Goal: Task Accomplishment & Management: Complete application form

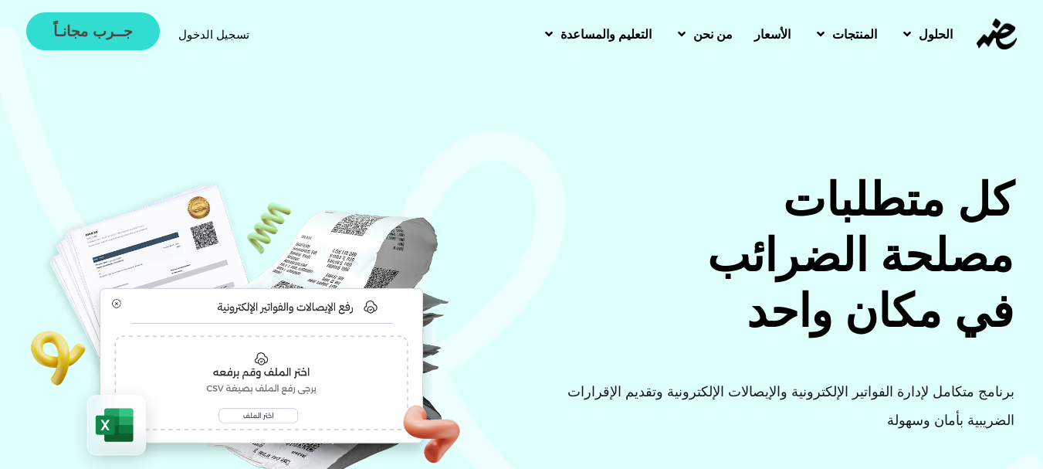
click at [117, 29] on span "جــرب مجانـاً" at bounding box center [92, 31] width 79 height 15
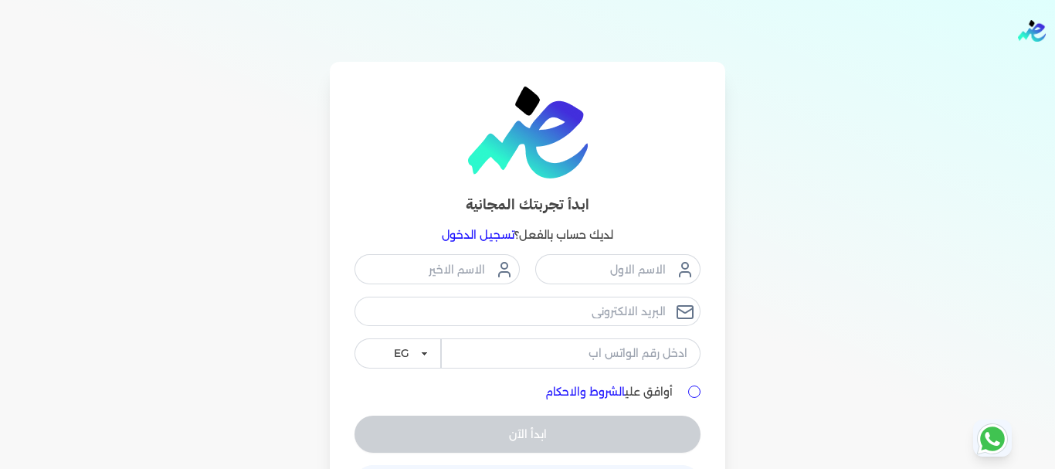
scroll to position [58, 0]
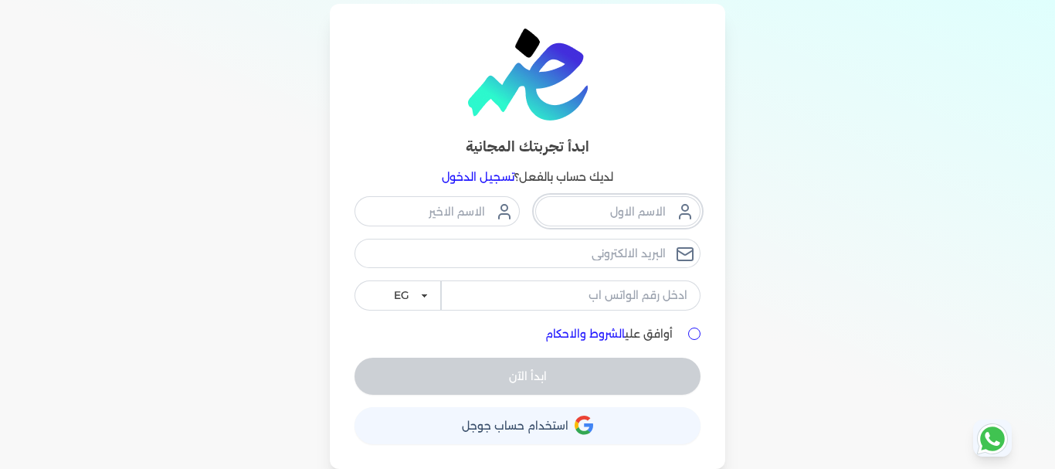
click at [624, 205] on input "text" at bounding box center [617, 210] width 165 height 29
type input "[PERSON_NAME]"
type input "Hamed"
click at [609, 259] on input "email" at bounding box center [527, 253] width 346 height 29
type input "[EMAIL_ADDRESS][DOMAIN_NAME]"
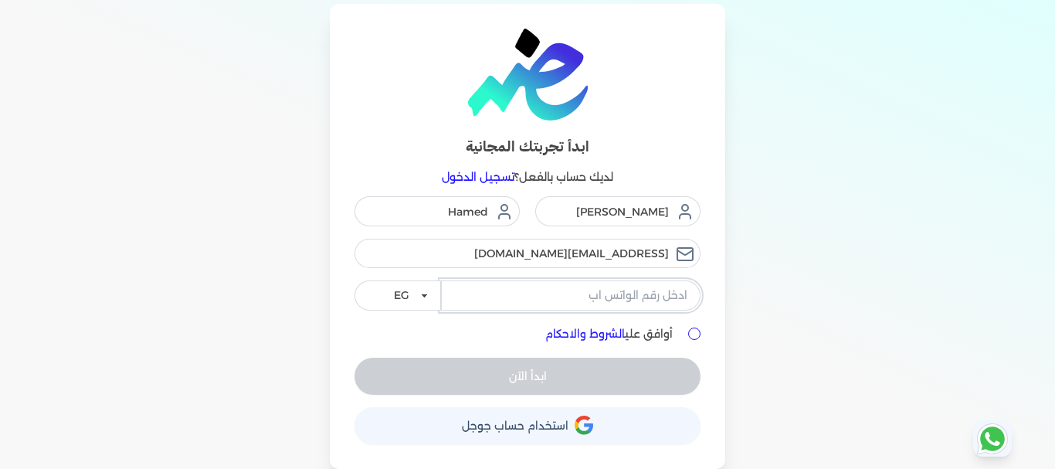
click at [615, 290] on input "tel" at bounding box center [570, 294] width 259 height 29
type input "01095310886"
click at [700, 337] on input "أوافق علي الشروط والاحكام" at bounding box center [694, 333] width 12 height 12
checkbox input "true"
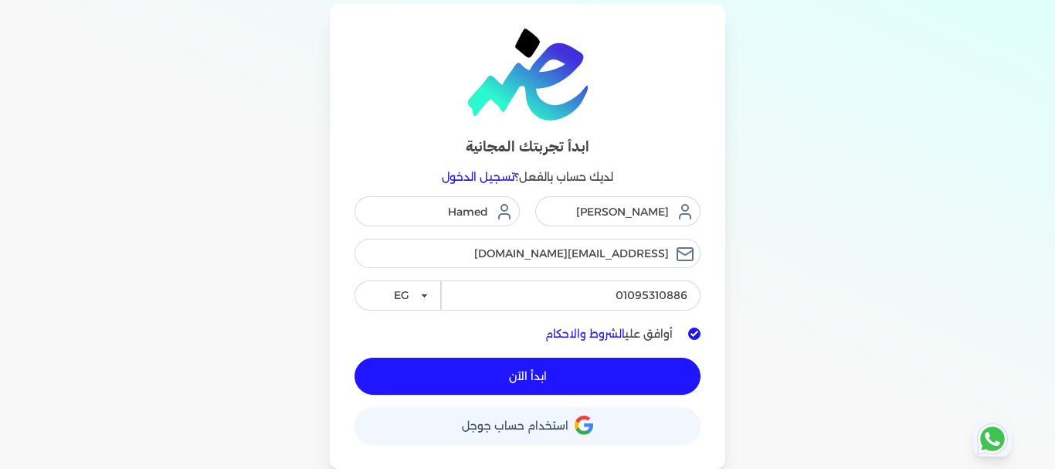
click at [626, 380] on button "ابدأ الآن" at bounding box center [527, 376] width 346 height 37
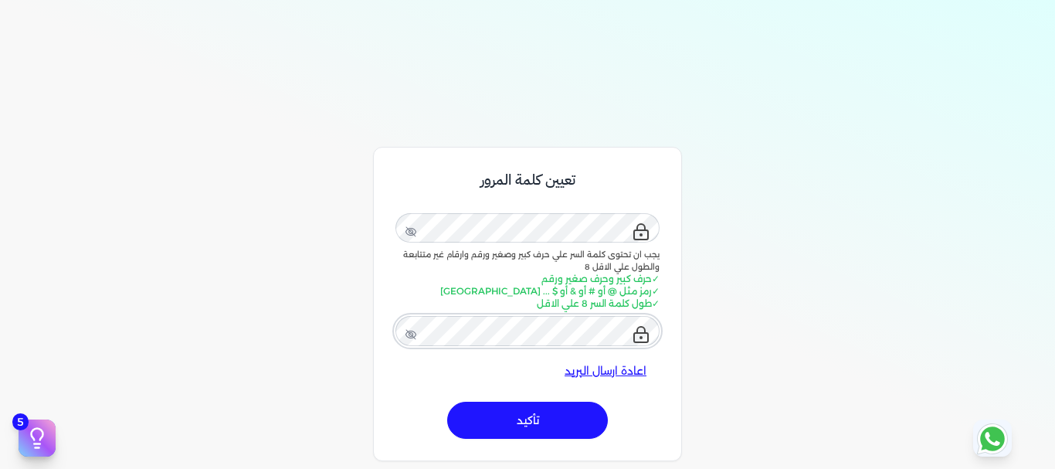
scroll to position [232, 0]
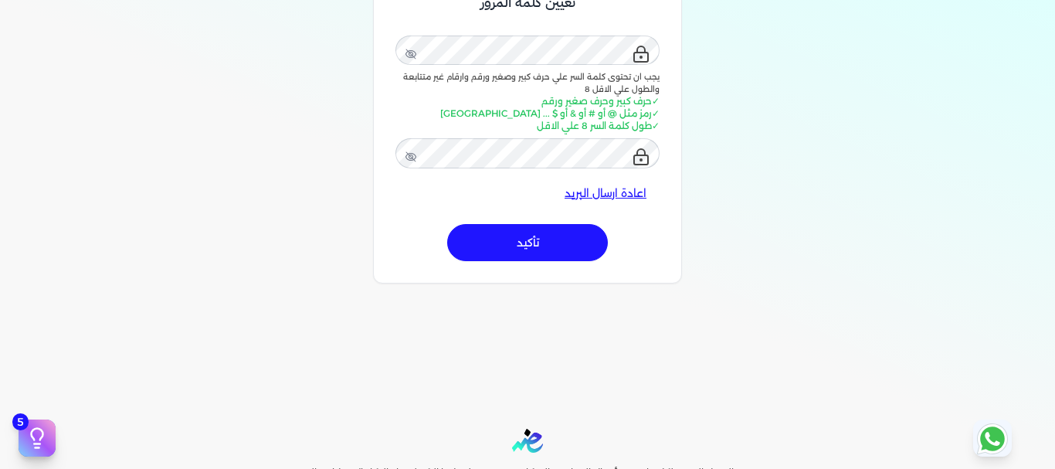
click at [550, 246] on button "تأكيد" at bounding box center [527, 242] width 161 height 37
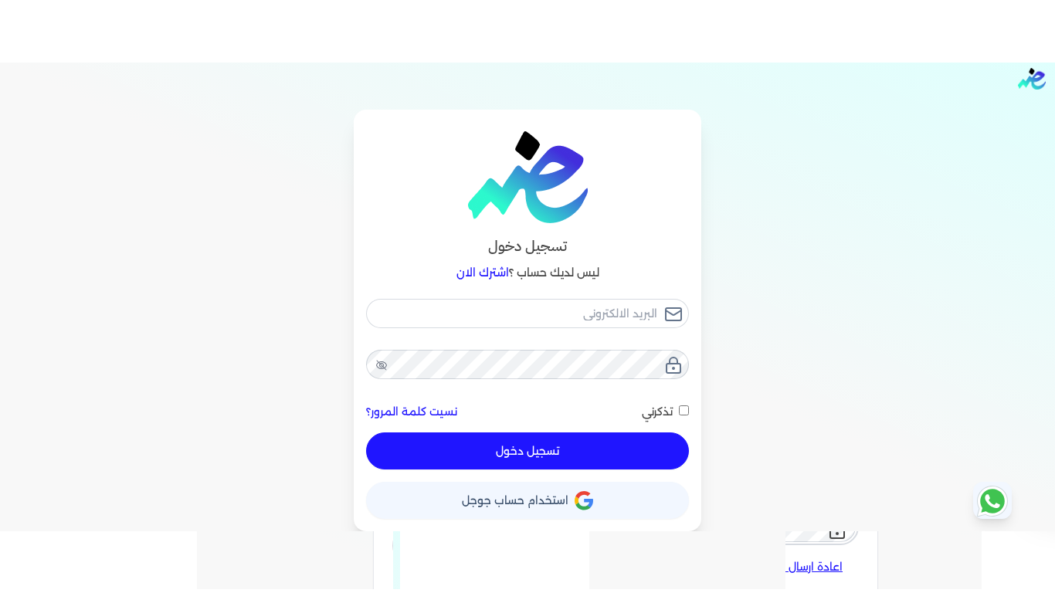
scroll to position [15, 0]
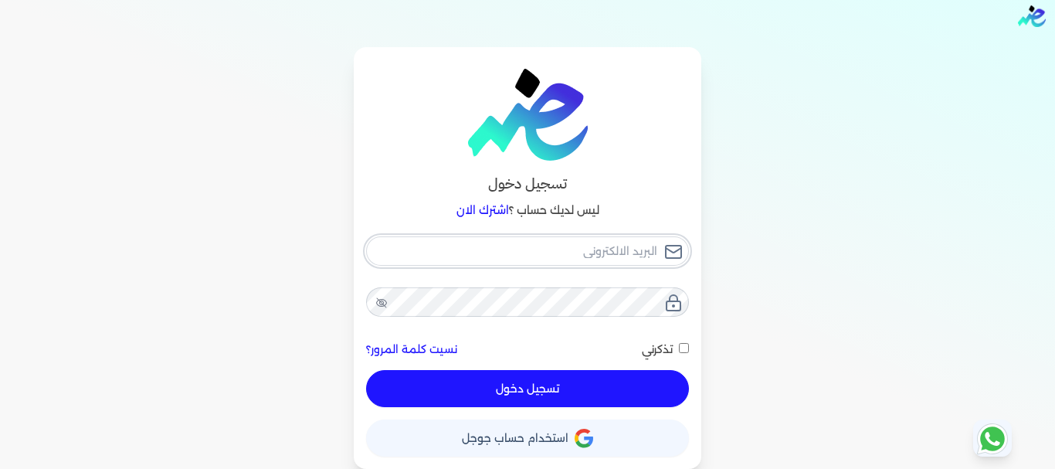
click at [572, 248] on input "email" at bounding box center [527, 250] width 323 height 29
type input "i"
checkbox input "false"
type input "in"
checkbox input "false"
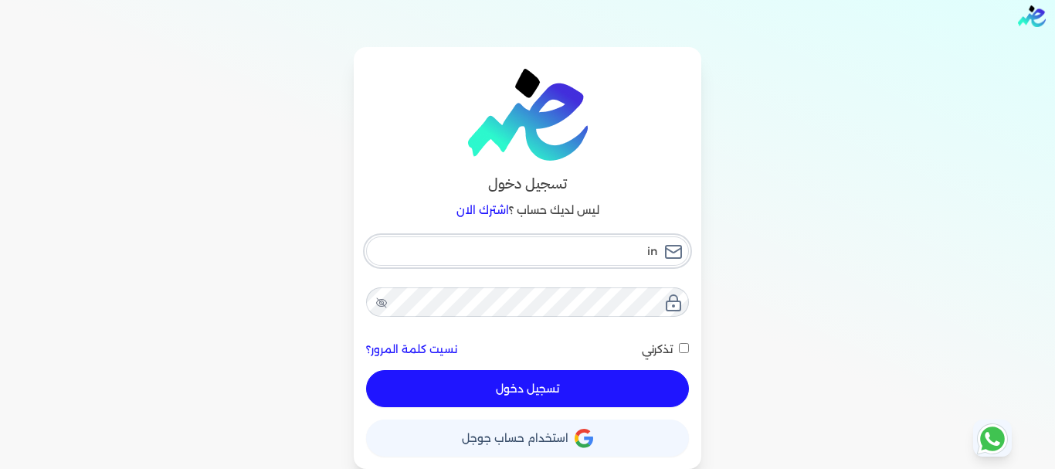
type input "inf"
checkbox input "false"
type input "info"
checkbox input "false"
type input "info@"
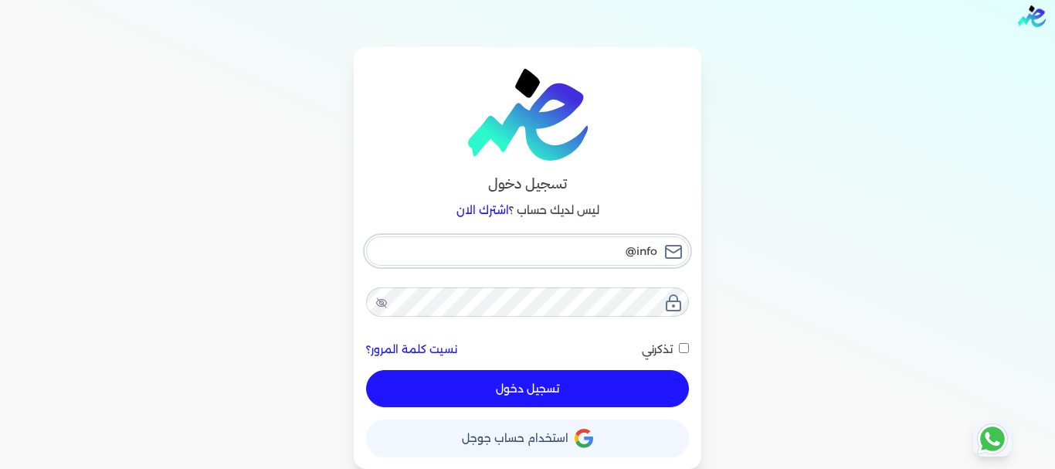
checkbox input "false"
type input "info@o"
checkbox input "false"
type input "info@od"
checkbox input "false"
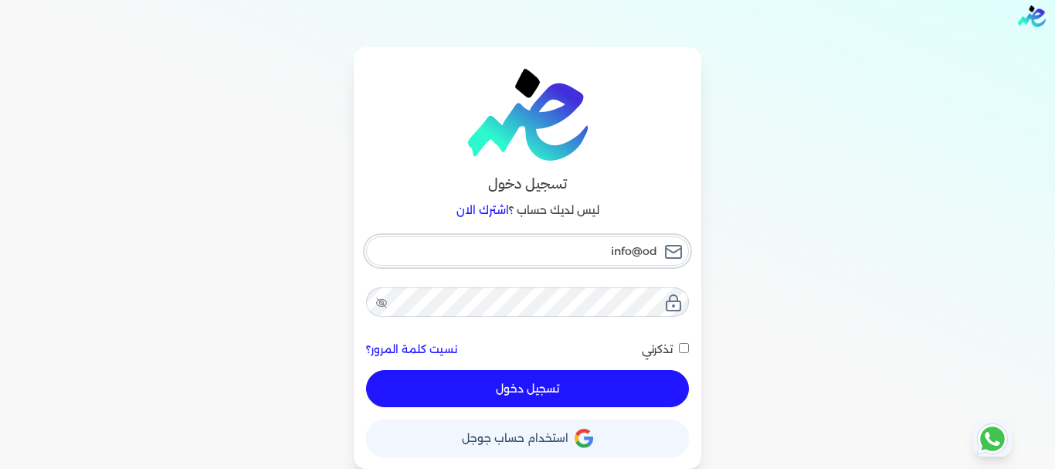
type input "info@odo"
checkbox input "false"
type input "info@[PERSON_NAME]"
checkbox input "false"
type input "info@odome"
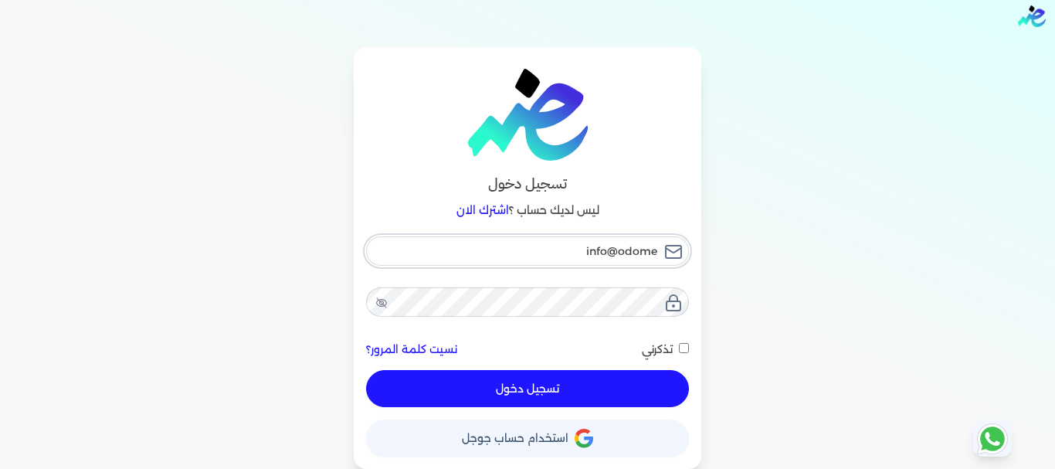
checkbox input "false"
type input "info@odomet"
checkbox input "false"
type input "info@odomet."
checkbox input "false"
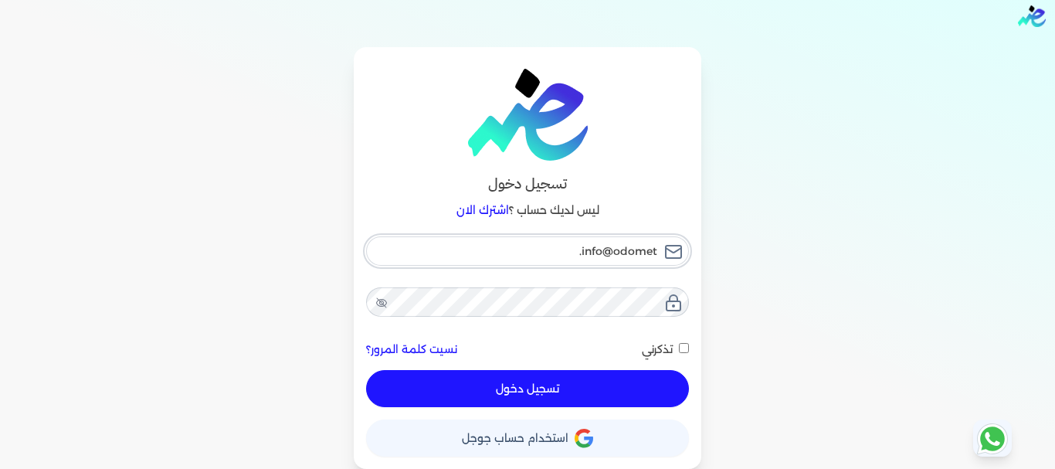
type input "info@odomet.c"
checkbox input "false"
type input "[EMAIL_ADDRESS][DOMAIN_NAME]"
checkbox input "false"
type input "[EMAIL_ADDRESS][DOMAIN_NAME]"
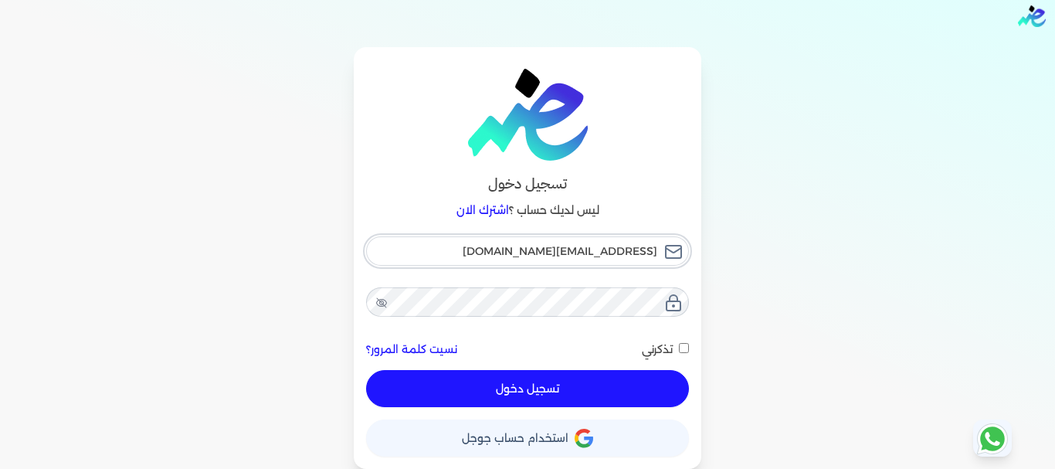
checkbox input "false"
type input "[EMAIL_ADDRESS][DOMAIN_NAME]"
click at [687, 346] on input "تذكرني" at bounding box center [684, 348] width 10 height 10
checkbox input "true"
click at [564, 381] on button "تسجيل دخول" at bounding box center [527, 388] width 323 height 37
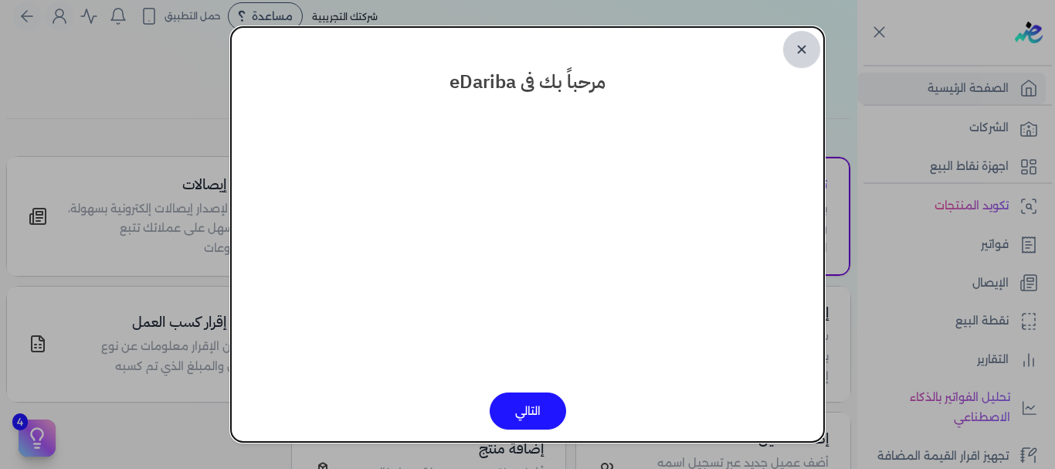
click at [799, 51] on link "✕" at bounding box center [801, 49] width 37 height 37
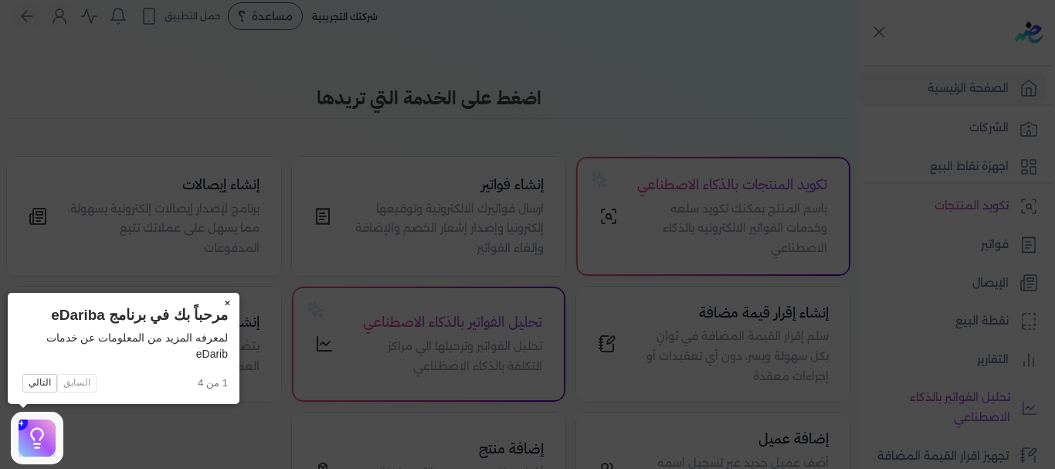
click at [228, 300] on button "×" at bounding box center [227, 304] width 25 height 22
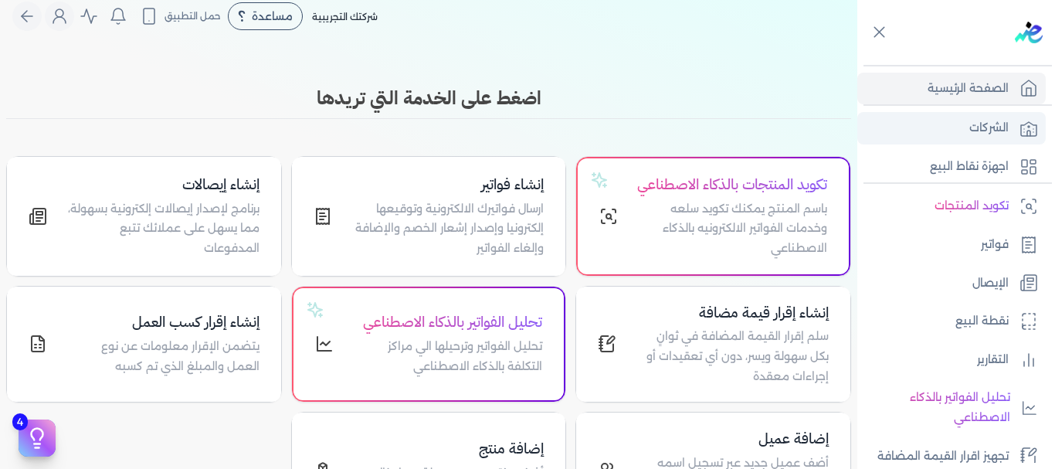
click at [945, 125] on link "الشركات" at bounding box center [951, 128] width 188 height 32
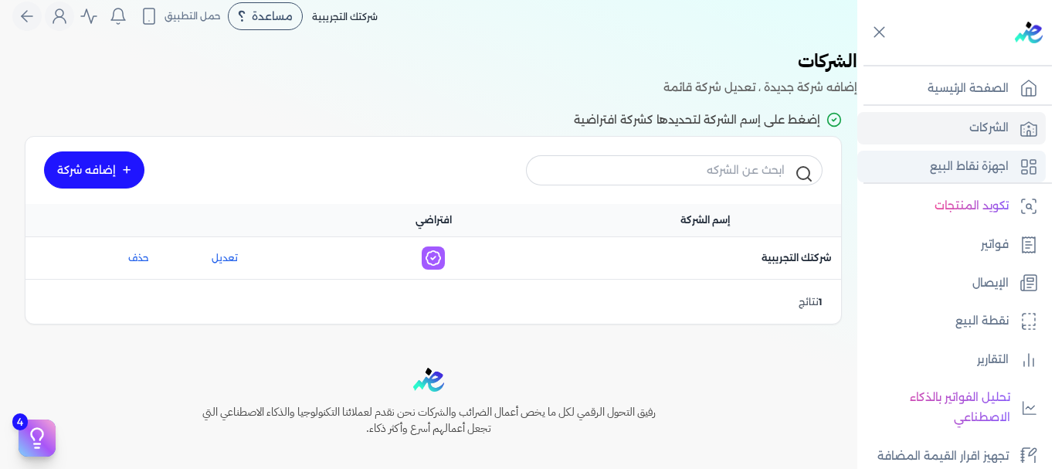
click at [886, 164] on link "اجهزة نقاط البيع" at bounding box center [951, 167] width 188 height 32
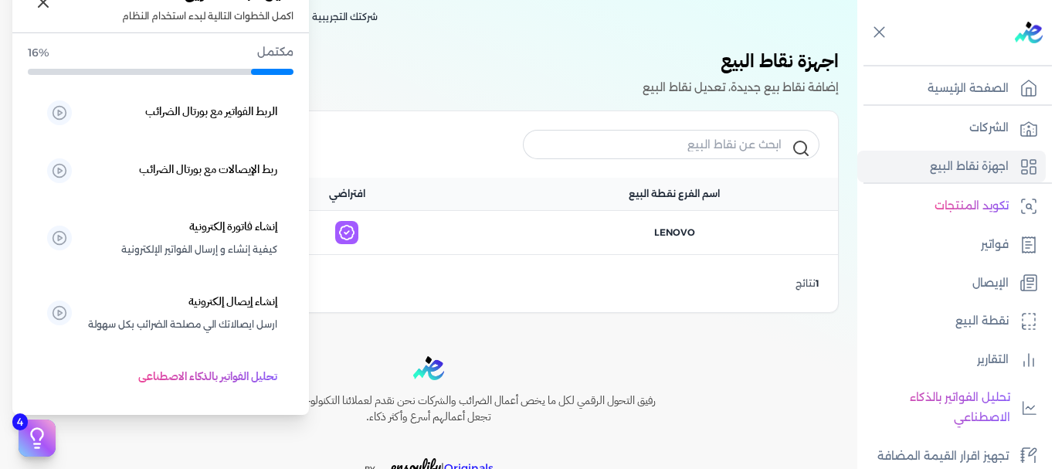
click at [28, 438] on icon at bounding box center [36, 437] width 23 height 23
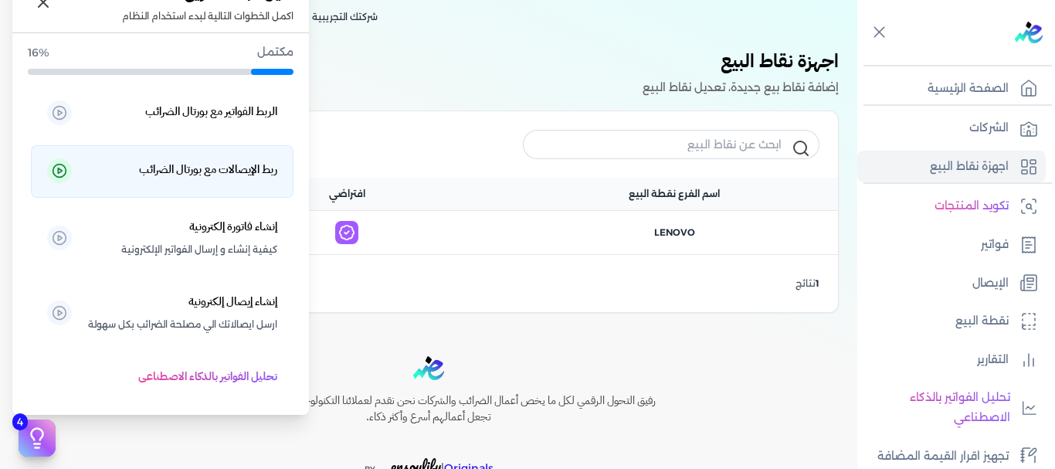
click at [219, 175] on h5 "ربط الإيصالات مع بورتال الضرائب" at bounding box center [208, 170] width 138 height 20
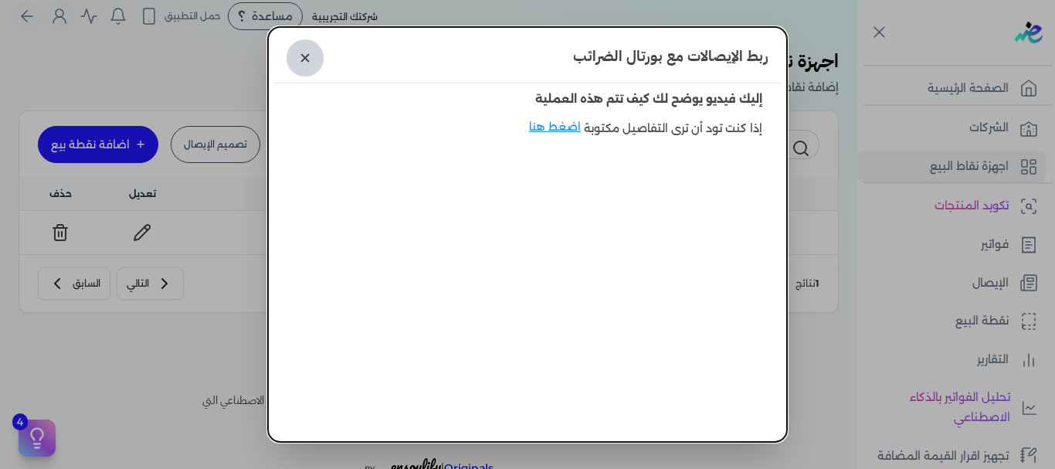
click at [318, 60] on link "✕" at bounding box center [304, 57] width 37 height 37
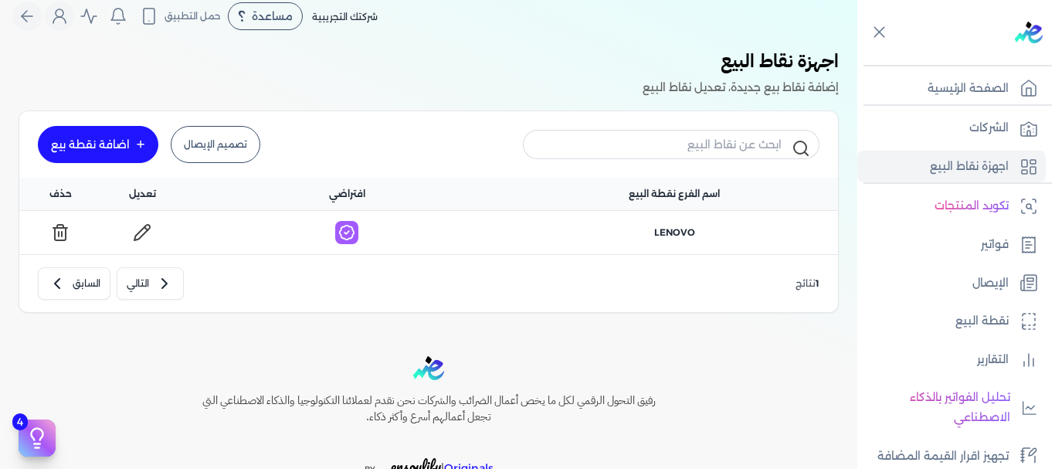
click at [704, 348] on div "Toggle Navigation الاسعار العمولات مساعدة خدمة العملاء دليل المستخدم تسجيل الدخ…" at bounding box center [428, 234] width 857 height 469
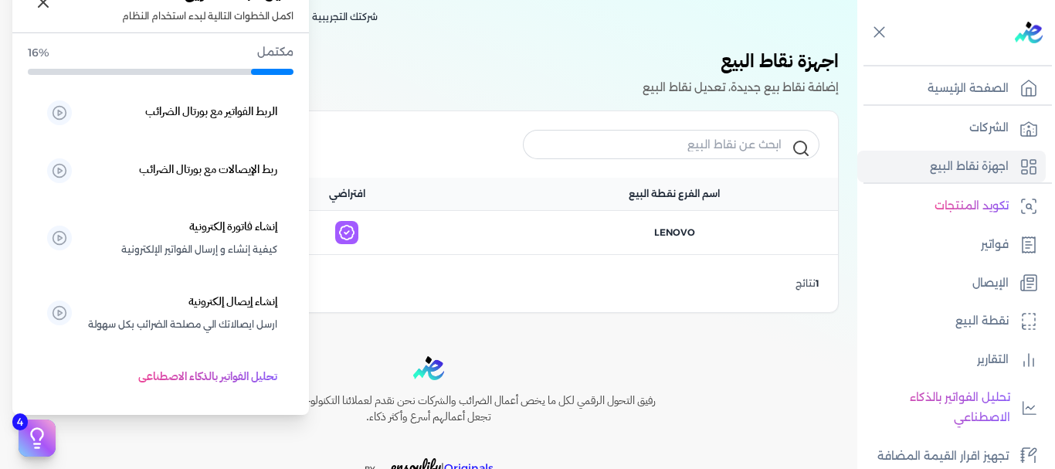
click at [39, 429] on icon at bounding box center [38, 435] width 12 height 12
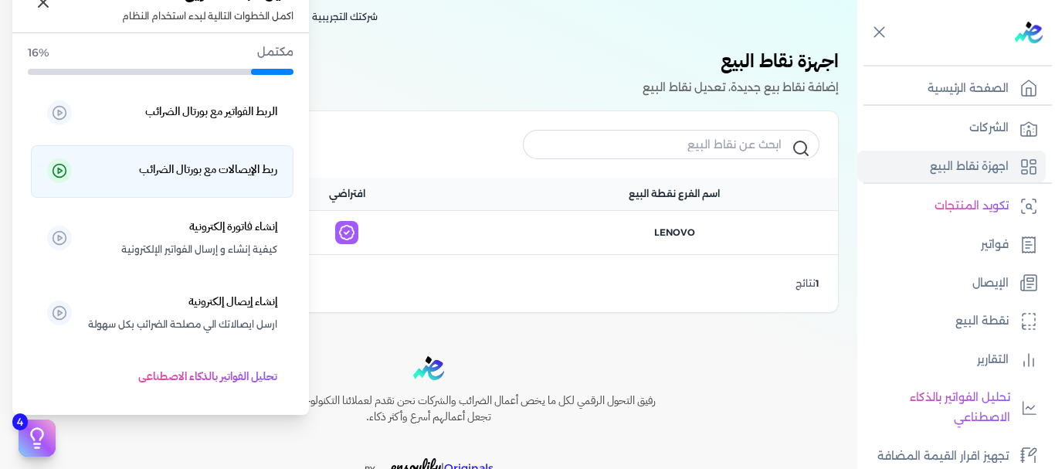
click at [205, 165] on h5 "ربط الإيصالات مع بورتال الضرائب" at bounding box center [208, 170] width 138 height 20
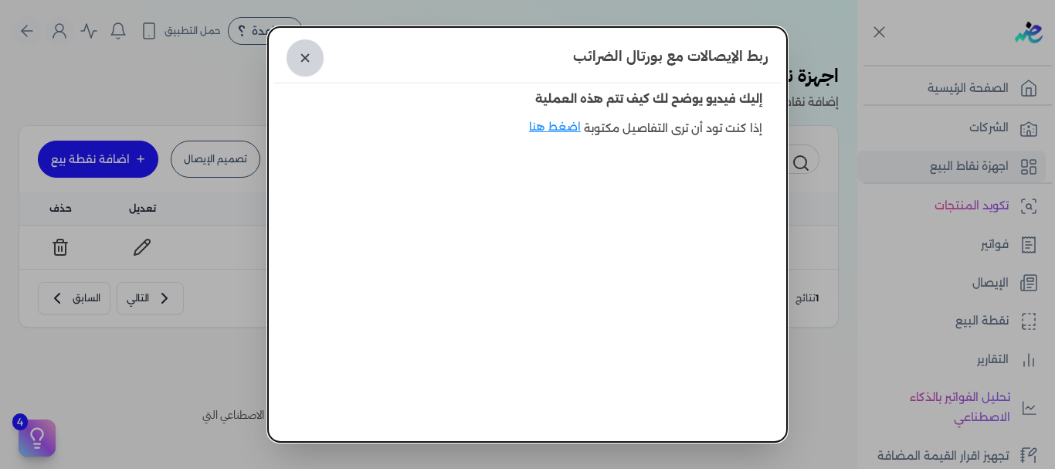
click at [317, 56] on link "✕" at bounding box center [304, 57] width 37 height 37
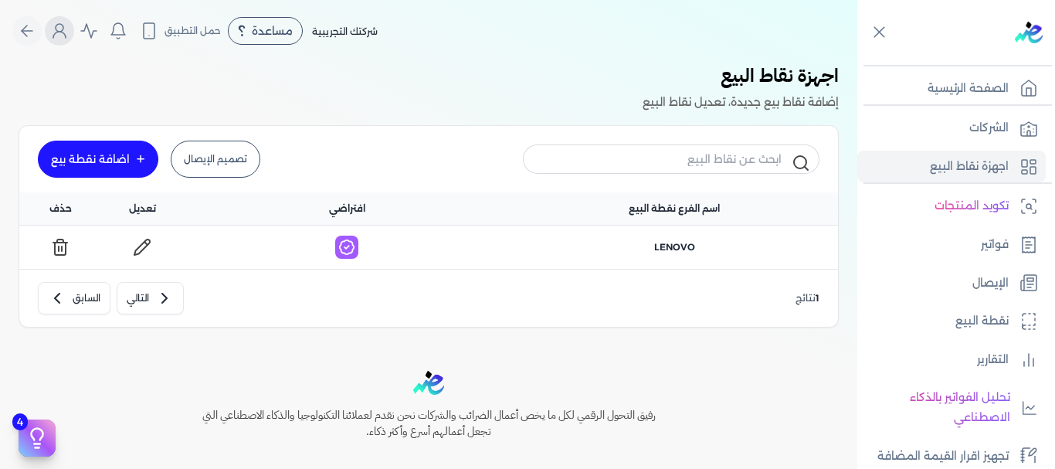
click at [69, 27] on icon "Global" at bounding box center [59, 31] width 19 height 19
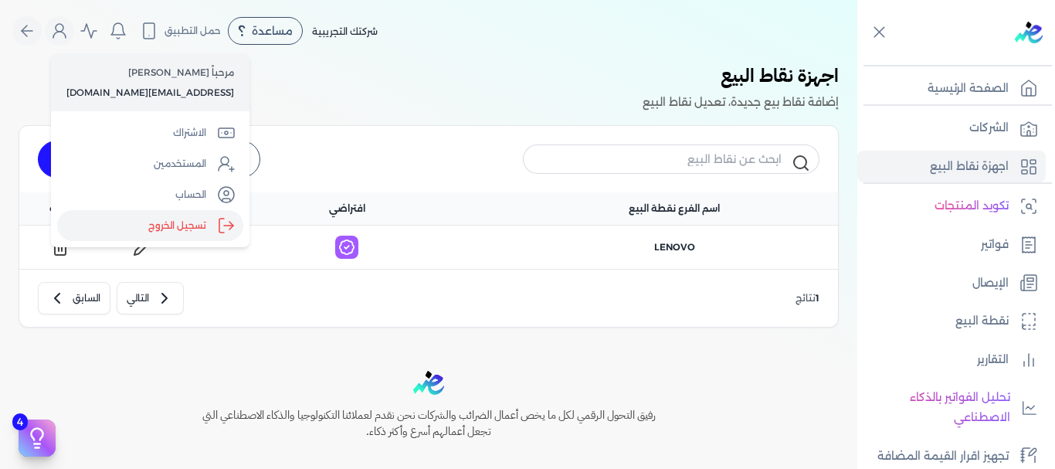
click at [152, 222] on label "تسجيل الخروج" at bounding box center [150, 225] width 186 height 31
click at [857, 62] on input "Close" at bounding box center [857, 62] width 0 height 0
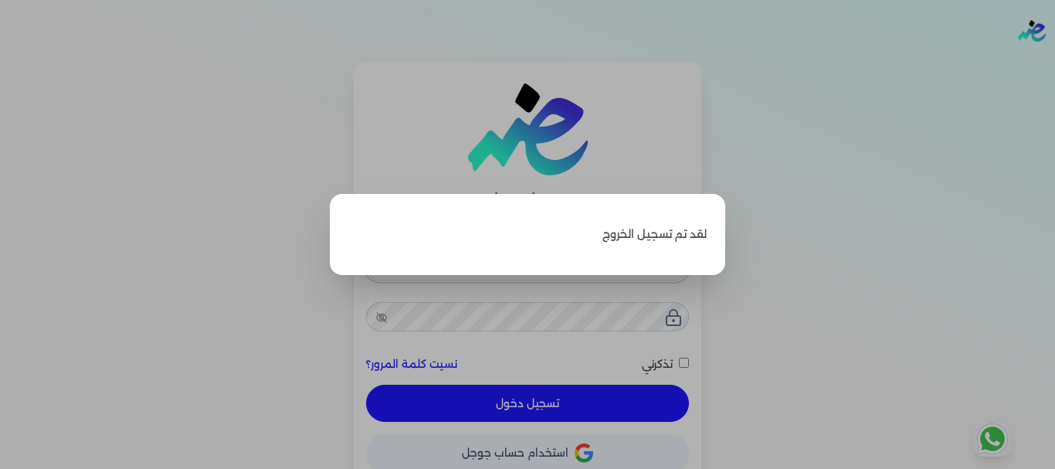
type input "[EMAIL_ADDRESS][DOMAIN_NAME]"
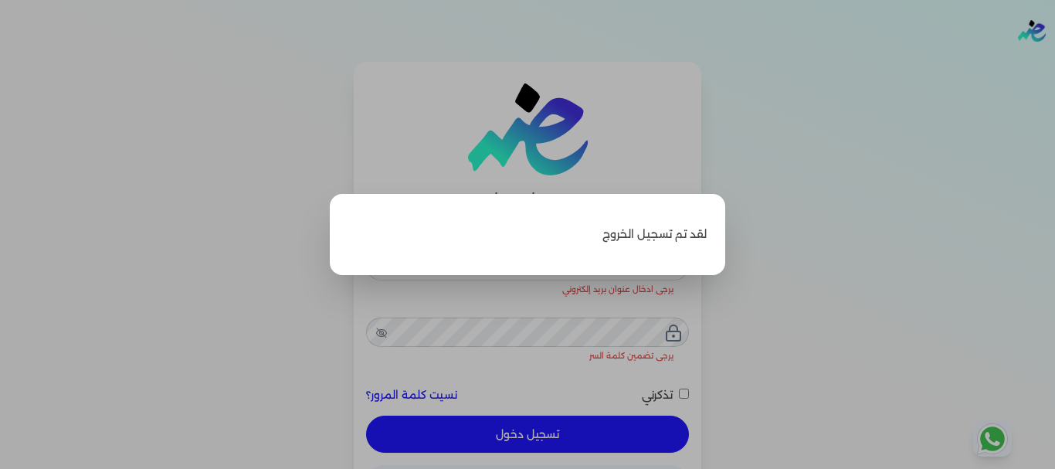
checkbox input "false"
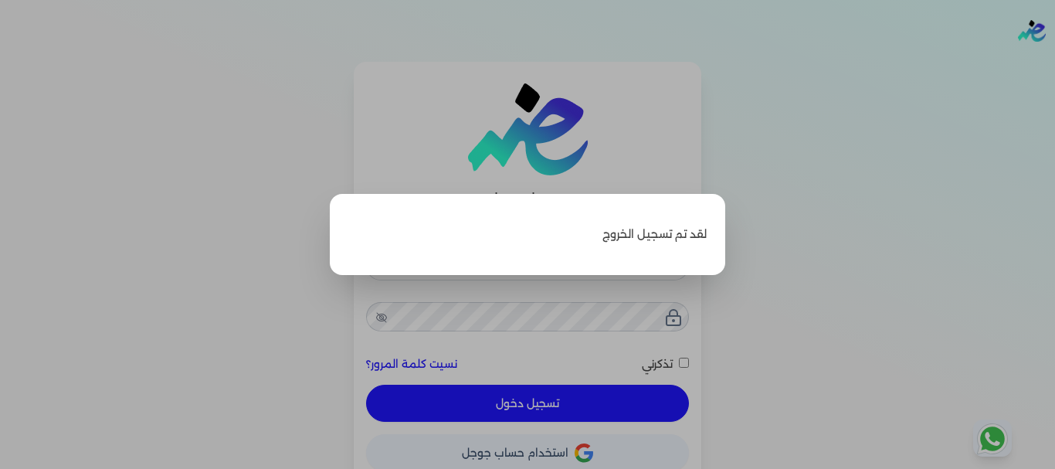
click at [199, 56] on label "Close" at bounding box center [527, 234] width 1055 height 469
click at [1054, 62] on input "Close" at bounding box center [1055, 62] width 0 height 0
